Goal: Task Accomplishment & Management: Manage account settings

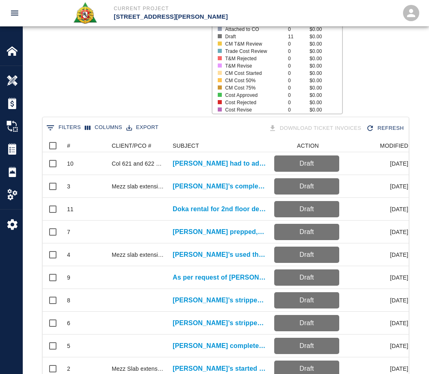
scroll to position [263, 366]
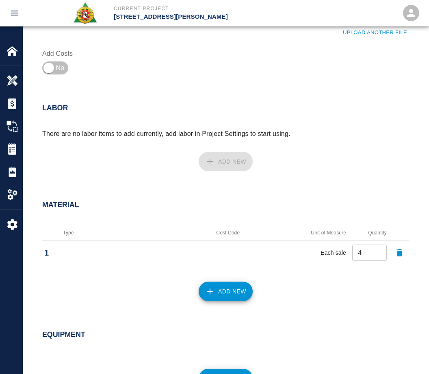
scroll to position [468, 0]
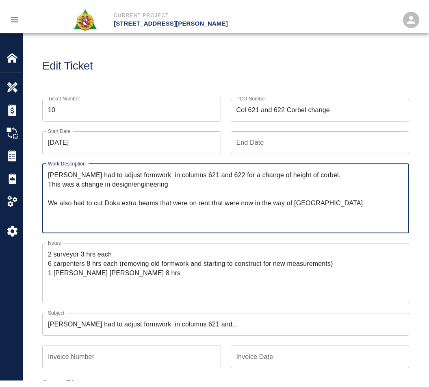
scroll to position [468, 0]
